Goal: Task Accomplishment & Management: Complete application form

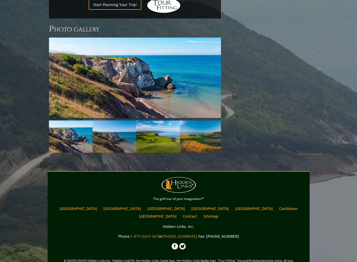
scroll to position [164, 0]
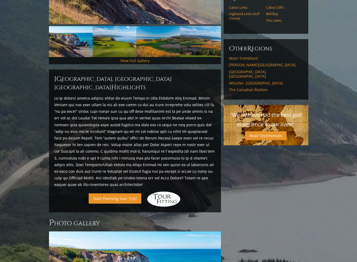
click at [121, 194] on link "Start Planning Your Trip!" at bounding box center [115, 199] width 53 height 10
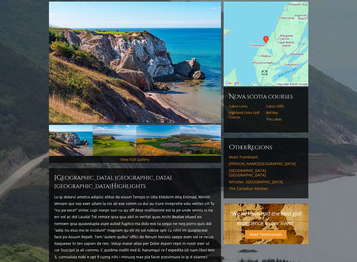
scroll to position [64, 0]
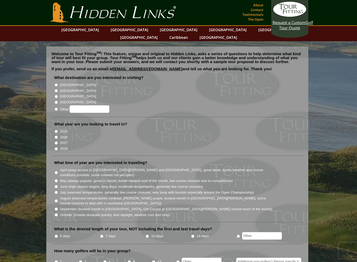
click at [56, 108] on input "Other:" at bounding box center [55, 109] width 3 height 3
radio input "true"
click at [89, 106] on input "Other:" at bounding box center [90, 109] width 40 height 7
